Goal: Task Accomplishment & Management: Complete application form

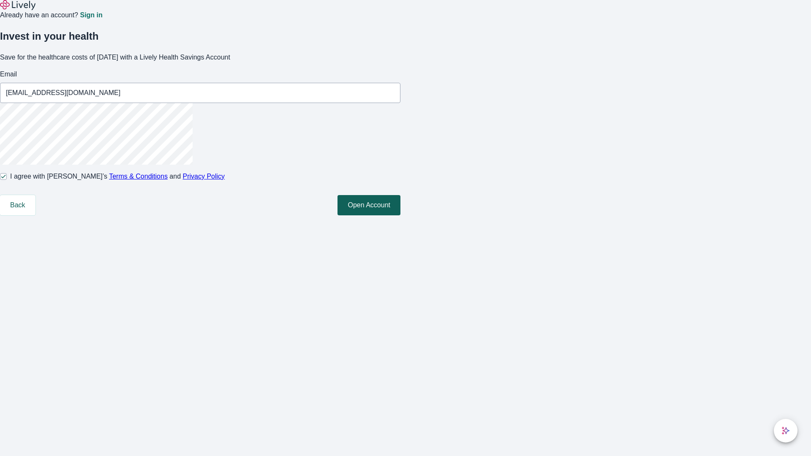
click at [401, 216] on button "Open Account" at bounding box center [369, 205] width 63 height 20
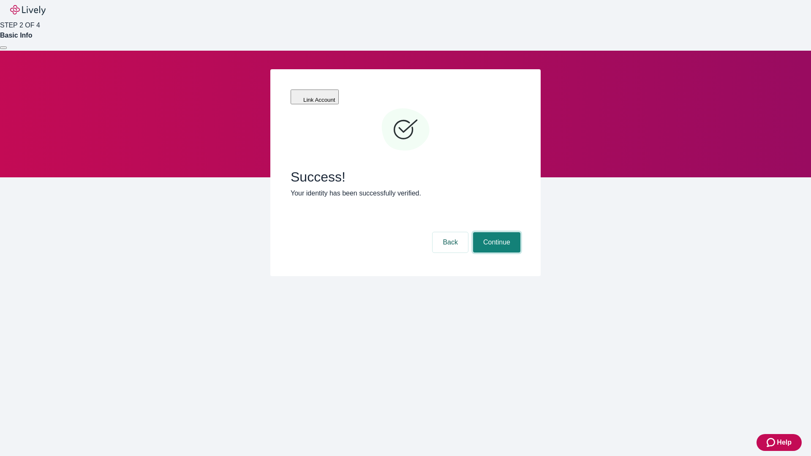
click at [496, 232] on button "Continue" at bounding box center [496, 242] width 47 height 20
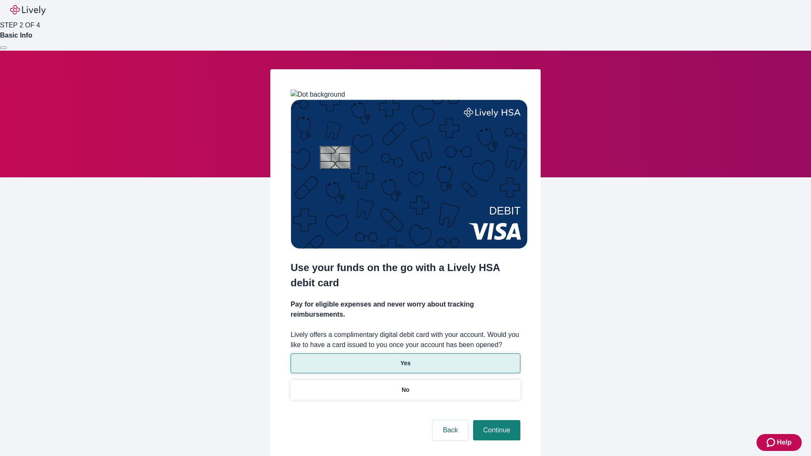
click at [405, 359] on p "Yes" at bounding box center [406, 363] width 10 height 9
click at [496, 420] on button "Continue" at bounding box center [496, 430] width 47 height 20
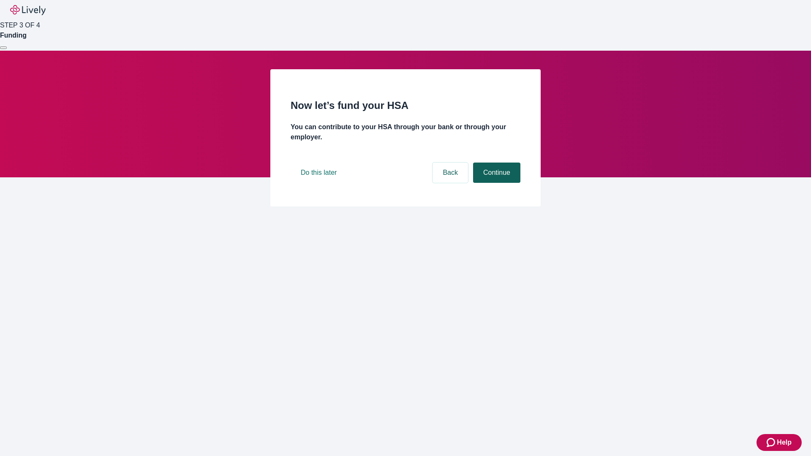
click at [496, 183] on button "Continue" at bounding box center [496, 173] width 47 height 20
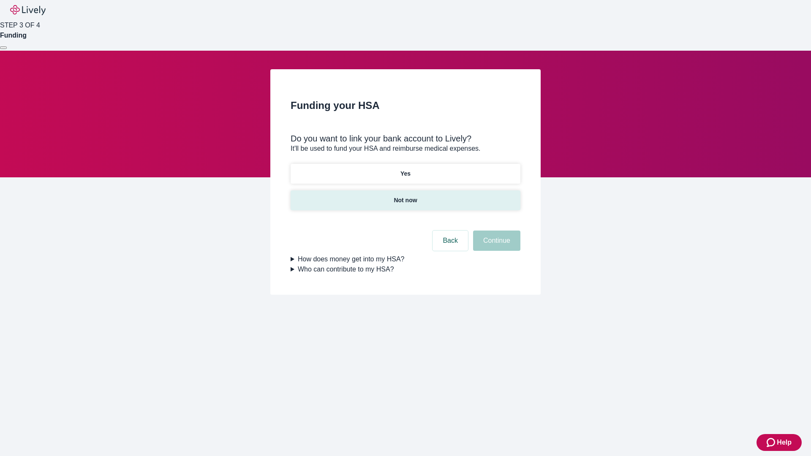
click at [405, 196] on p "Not now" at bounding box center [405, 200] width 23 height 9
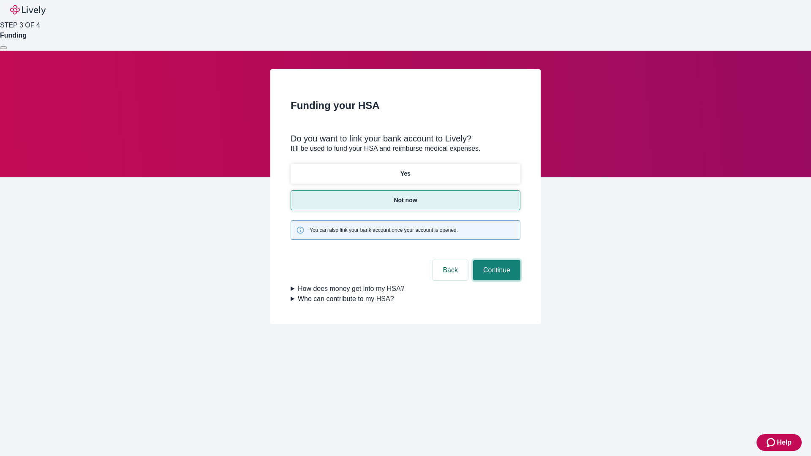
click at [496, 260] on button "Continue" at bounding box center [496, 270] width 47 height 20
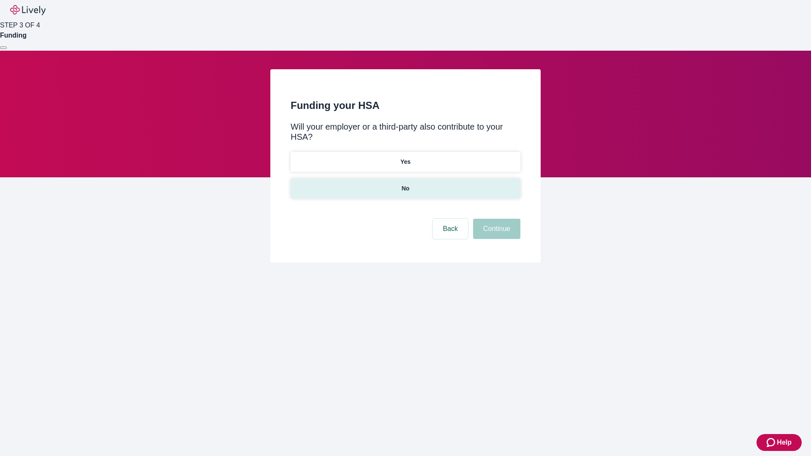
click at [405, 184] on p "No" at bounding box center [406, 188] width 8 height 9
click at [496, 219] on button "Continue" at bounding box center [496, 229] width 47 height 20
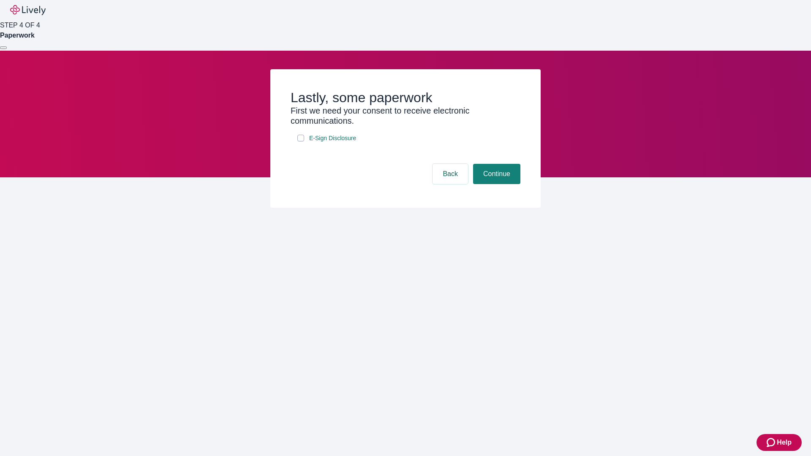
click at [301, 142] on input "E-Sign Disclosure" at bounding box center [301, 138] width 7 height 7
checkbox input "true"
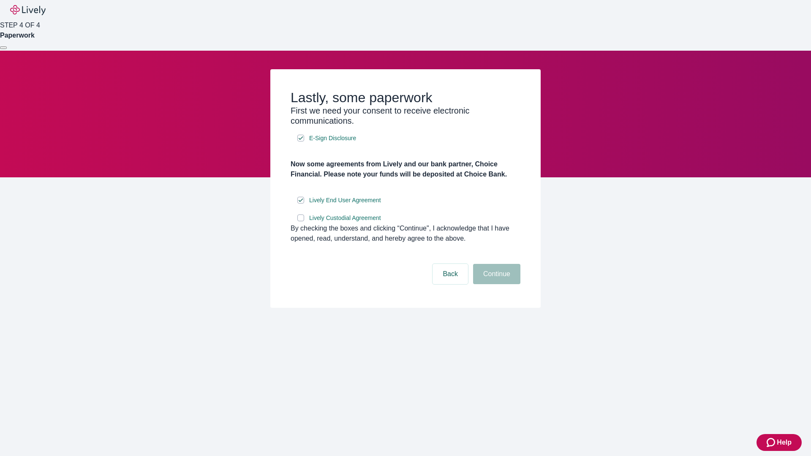
click at [301, 221] on input "Lively Custodial Agreement" at bounding box center [301, 218] width 7 height 7
checkbox input "true"
click at [496, 284] on button "Continue" at bounding box center [496, 274] width 47 height 20
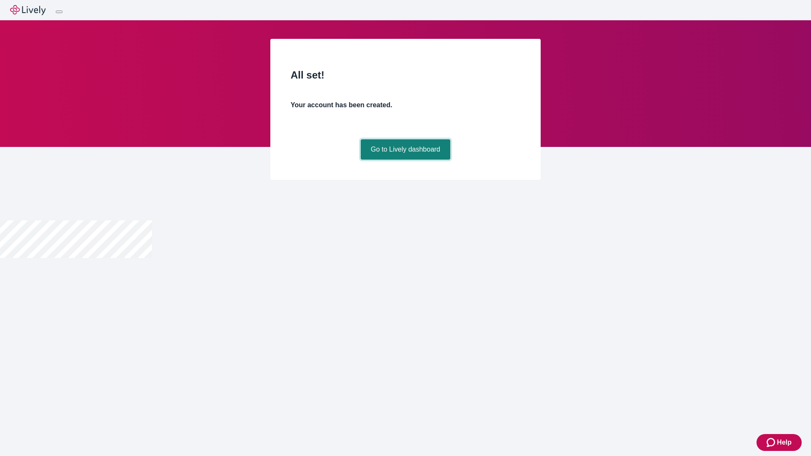
click at [405, 160] on link "Go to Lively dashboard" at bounding box center [406, 149] width 90 height 20
